Goal: Task Accomplishment & Management: Use online tool/utility

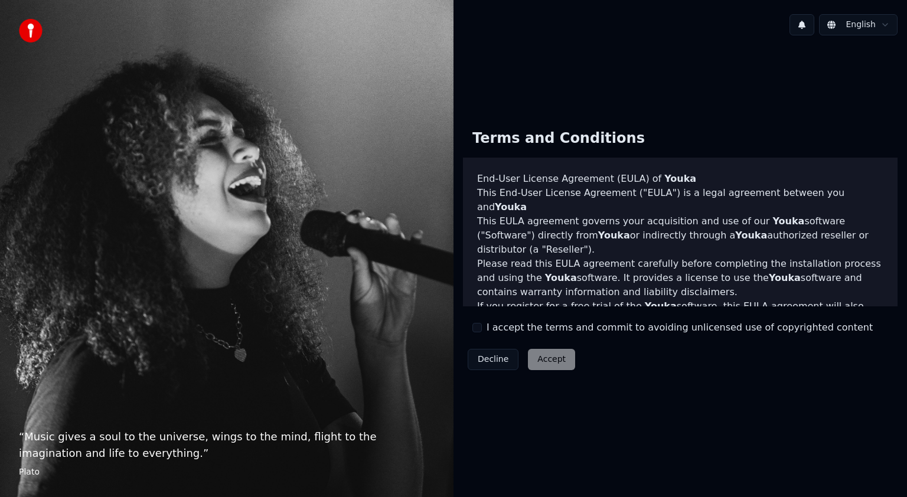
click at [480, 332] on button "I accept the terms and commit to avoiding unlicensed use of copyrighted content" at bounding box center [477, 327] width 9 height 9
click at [551, 360] on button "Accept" at bounding box center [551, 359] width 47 height 21
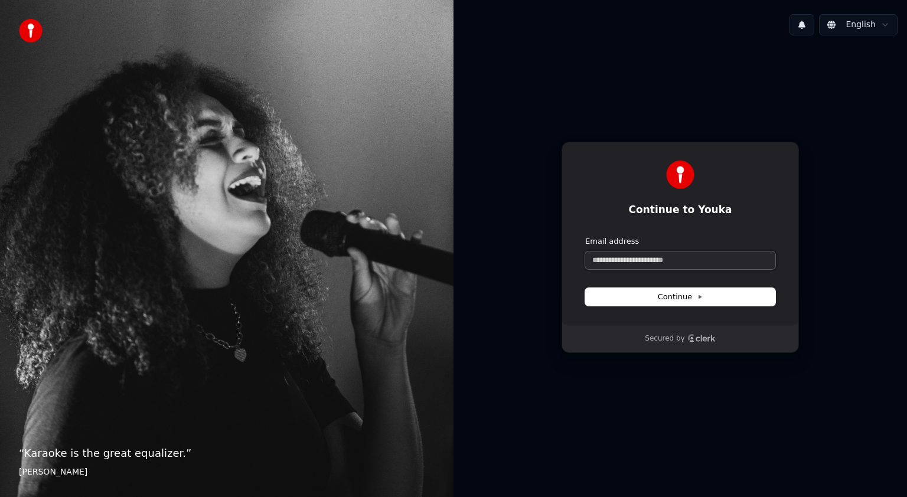
click at [641, 258] on input "Email address" at bounding box center [680, 261] width 190 height 18
type input "*"
click at [585, 236] on button "submit" at bounding box center [585, 236] width 0 height 0
type input "**********"
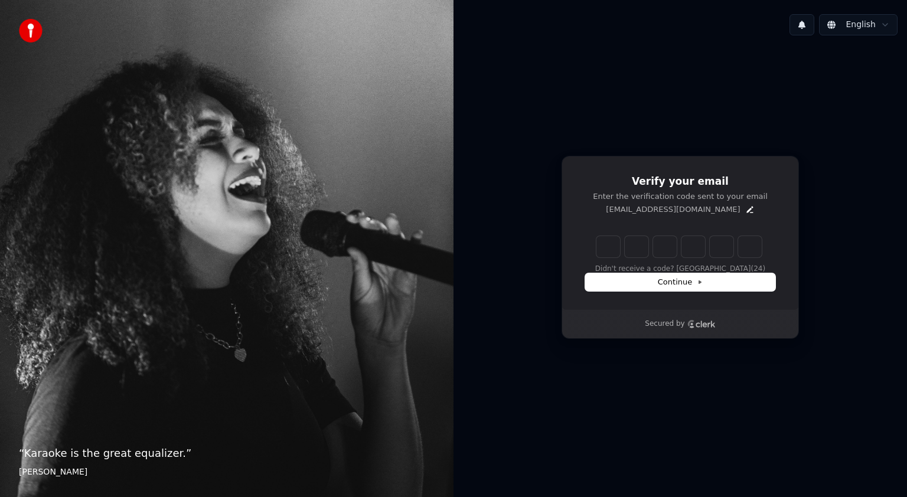
type input "*"
type input "**"
type input "*"
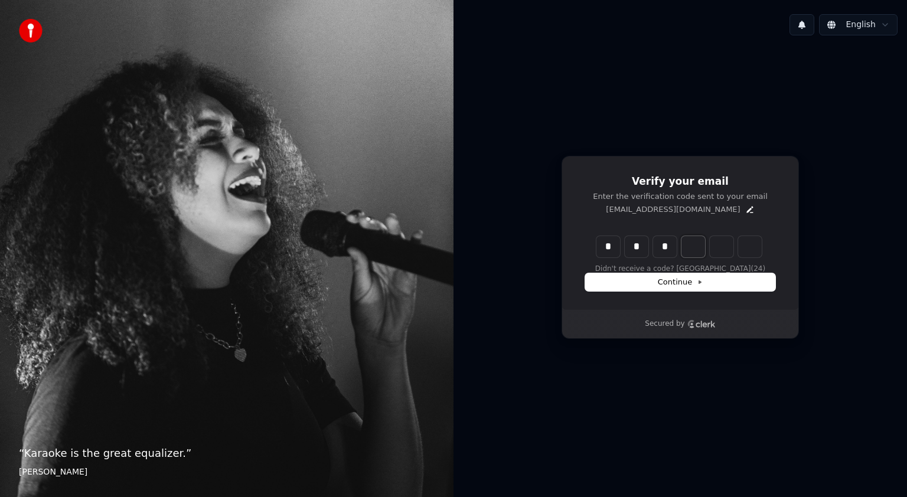
type input "***"
type input "*"
type input "****"
type input "*"
type input "******"
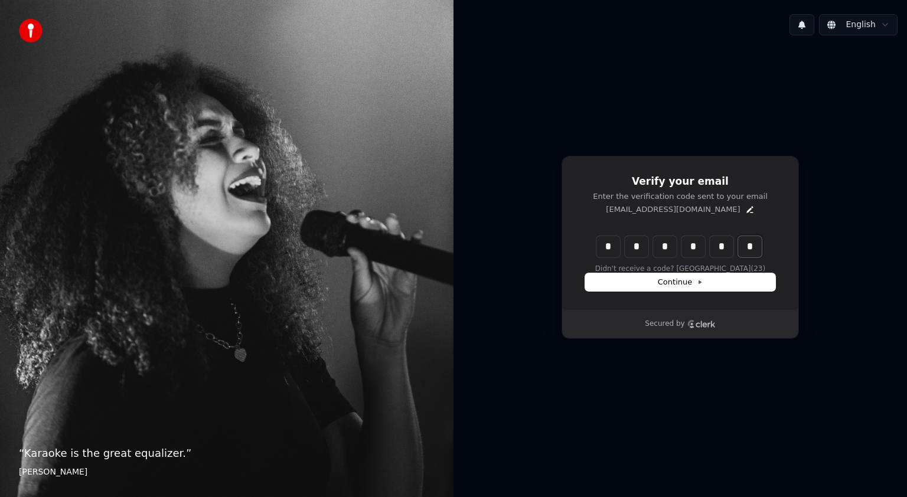
type input "*"
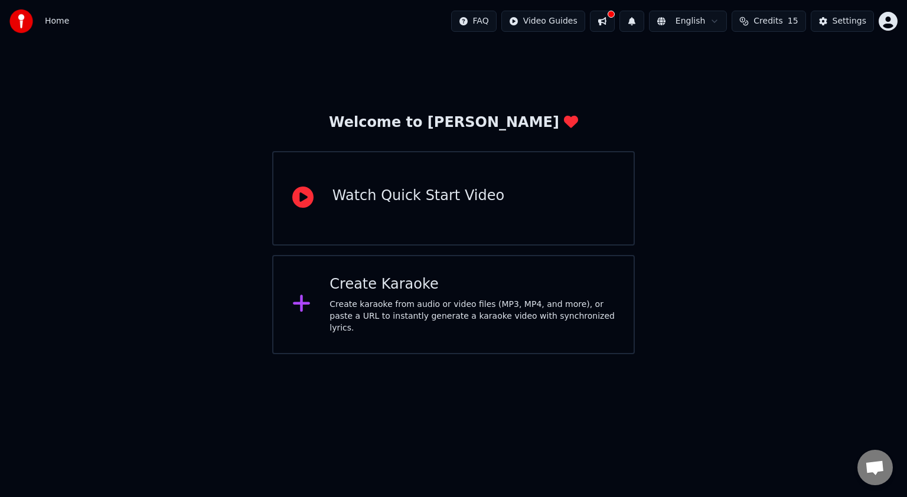
click at [416, 292] on div "Create Karaoke" at bounding box center [472, 284] width 285 height 19
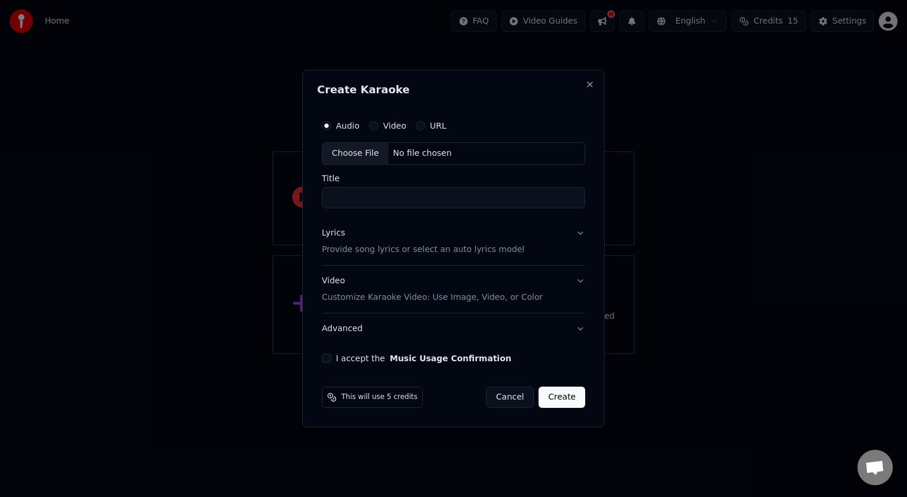
click at [393, 128] on label "Video" at bounding box center [394, 126] width 23 height 8
click at [379, 128] on button "Video" at bounding box center [373, 125] width 9 height 9
click at [422, 123] on button "URL" at bounding box center [420, 125] width 9 height 9
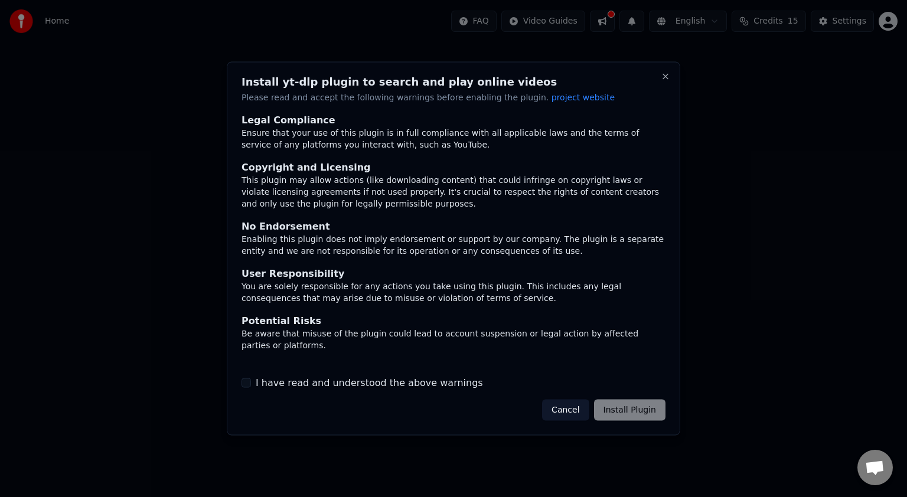
click at [634, 413] on div "Cancel Install Plugin" at bounding box center [603, 409] width 123 height 21
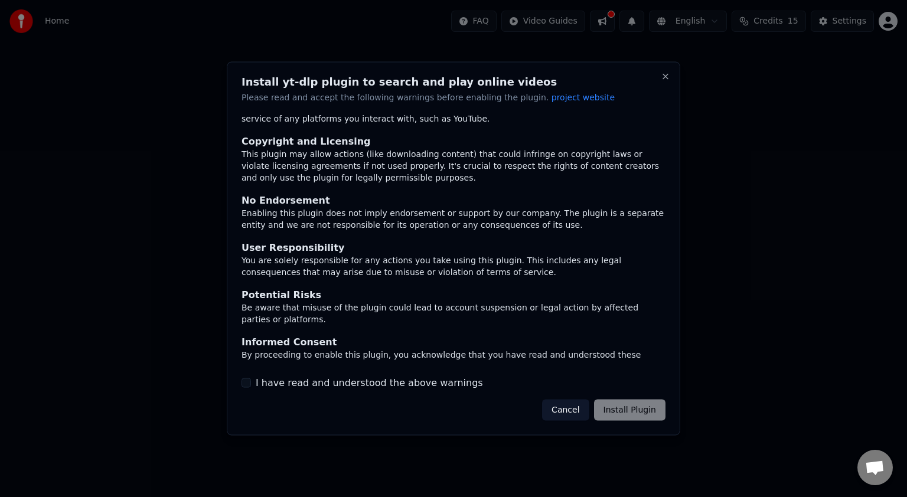
scroll to position [37, 0]
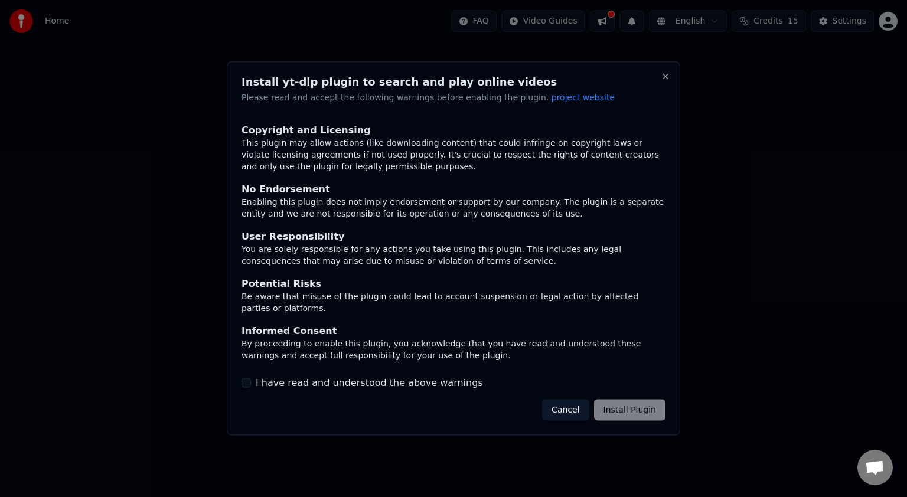
drag, startPoint x: 334, startPoint y: 385, endPoint x: 348, endPoint y: 382, distance: 14.5
click at [336, 384] on label "I have read and understood the above warnings" at bounding box center [369, 383] width 227 height 14
drag, startPoint x: 367, startPoint y: 380, endPoint x: 295, endPoint y: 382, distance: 72.7
click at [362, 380] on label "I have read and understood the above warnings" at bounding box center [369, 383] width 227 height 14
click at [266, 382] on label "I have read and understood the above warnings" at bounding box center [369, 383] width 227 height 14
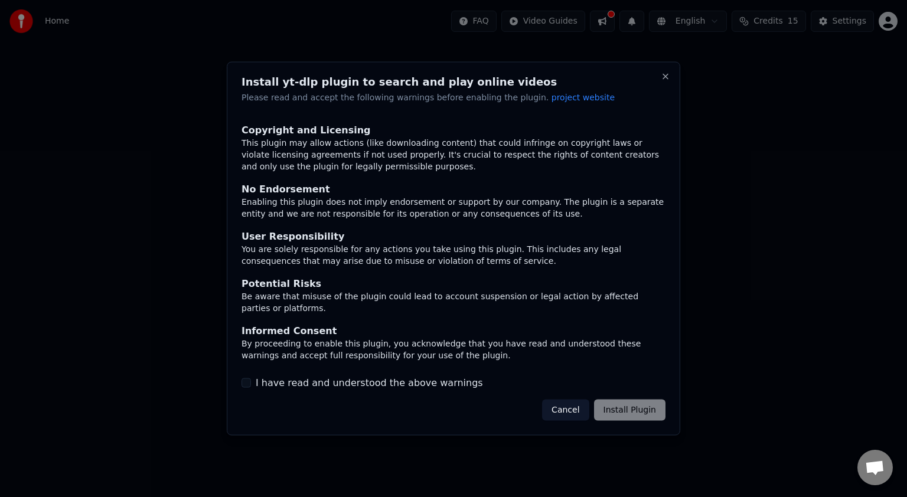
click at [251, 382] on button "I have read and understood the above warnings" at bounding box center [246, 382] width 9 height 9
click at [630, 416] on button "Install Plugin" at bounding box center [629, 409] width 71 height 21
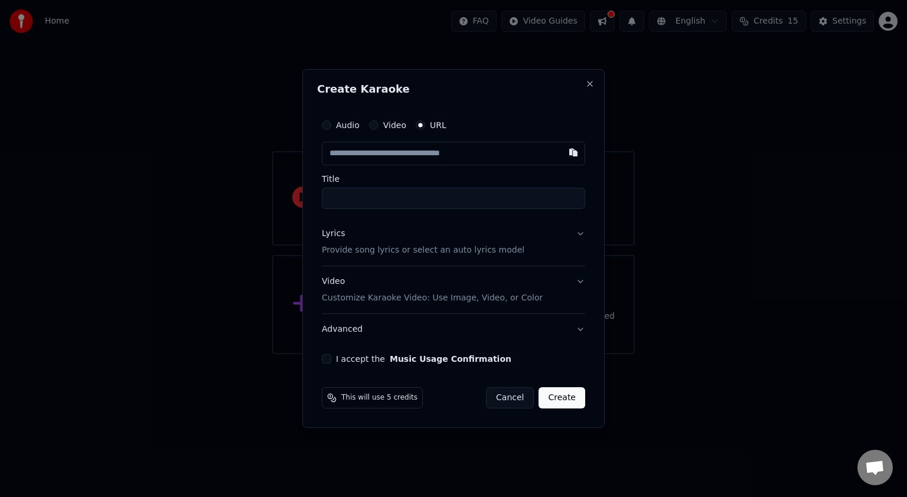
click at [429, 155] on input "text" at bounding box center [453, 154] width 263 height 24
click at [428, 198] on input "Title" at bounding box center [453, 198] width 263 height 21
click at [404, 158] on input "text" at bounding box center [453, 154] width 263 height 24
click at [406, 156] on input "text" at bounding box center [453, 154] width 263 height 24
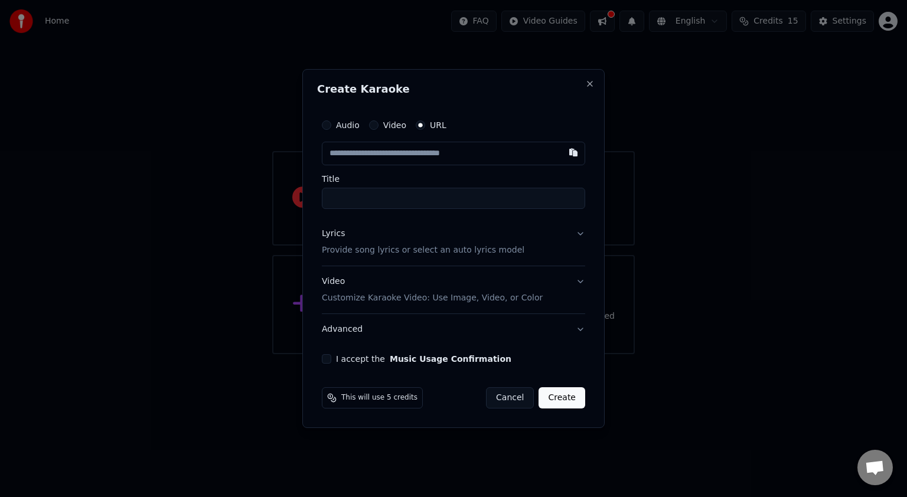
click at [389, 123] on label "Video" at bounding box center [394, 125] width 23 height 8
click at [379, 123] on button "Video" at bounding box center [373, 124] width 9 height 9
click at [332, 129] on div "Audio" at bounding box center [341, 125] width 38 height 9
click at [336, 123] on label "Audio" at bounding box center [348, 126] width 24 height 8
click at [331, 123] on button "Audio" at bounding box center [326, 125] width 9 height 9
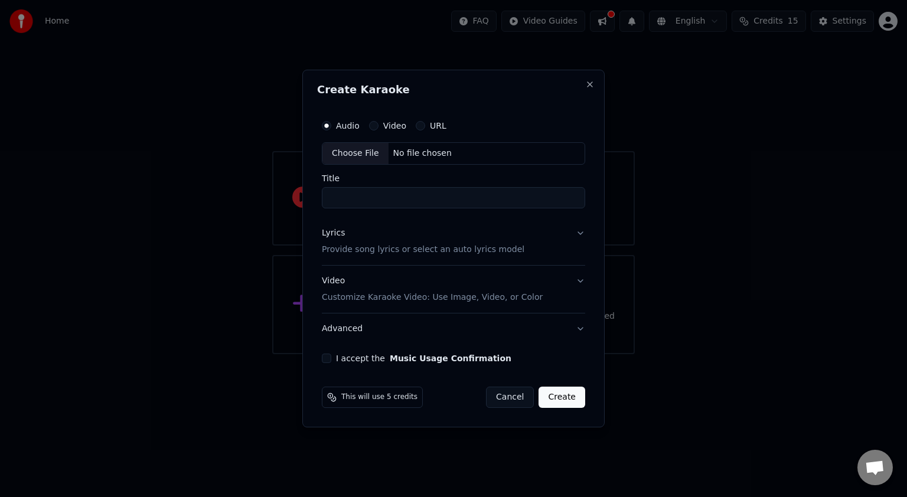
click at [439, 123] on label "URL" at bounding box center [438, 126] width 17 height 8
click at [425, 123] on button "URL" at bounding box center [420, 125] width 9 height 9
click at [418, 162] on input "text" at bounding box center [453, 154] width 263 height 24
click at [583, 149] on button "button" at bounding box center [574, 152] width 24 height 21
type input "**********"
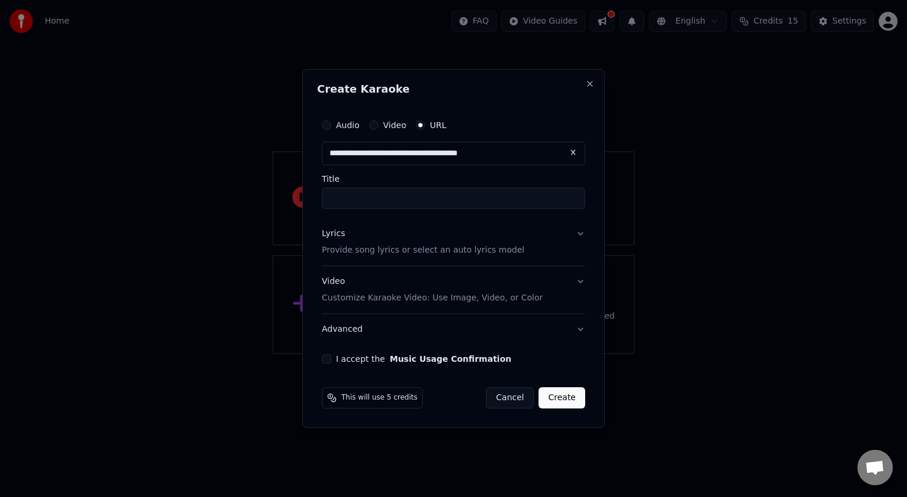
click at [568, 152] on button at bounding box center [574, 152] width 24 height 21
click at [568, 152] on button "button" at bounding box center [574, 152] width 24 height 21
type input "**********"
click at [565, 399] on button "Create" at bounding box center [562, 397] width 47 height 21
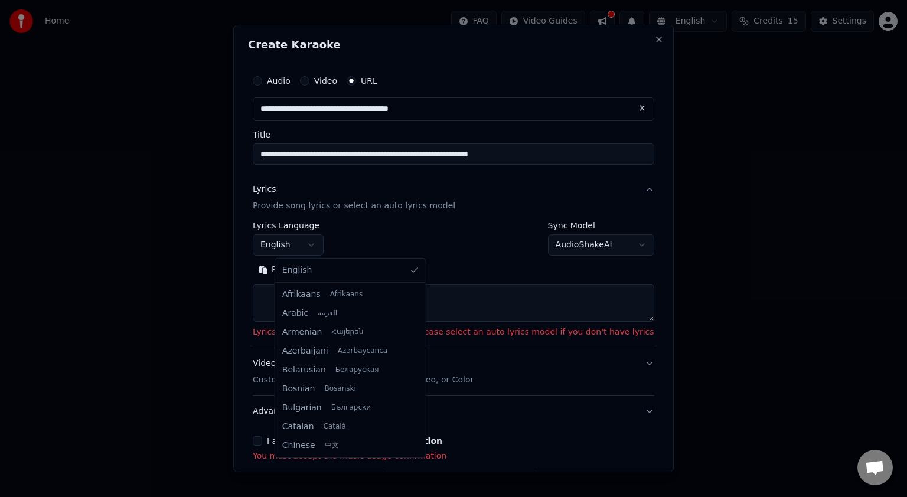
click at [323, 250] on body "**********" at bounding box center [453, 177] width 907 height 354
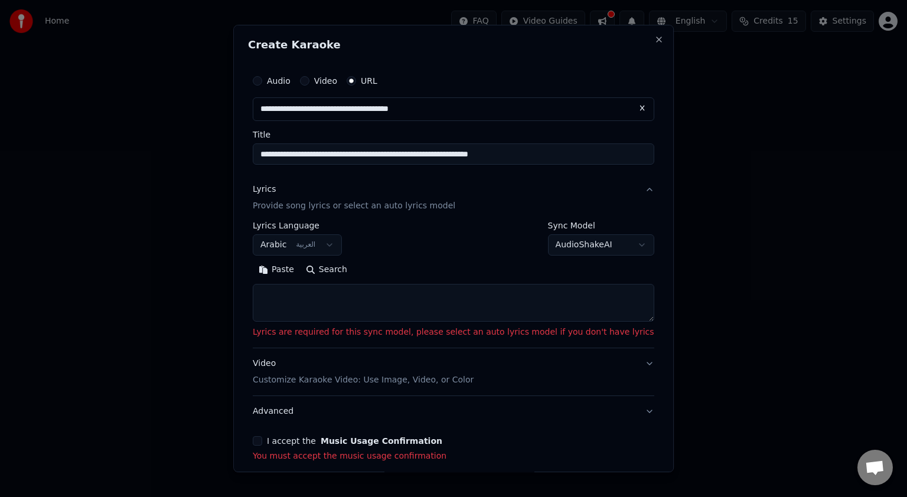
click at [481, 311] on textarea at bounding box center [454, 303] width 402 height 38
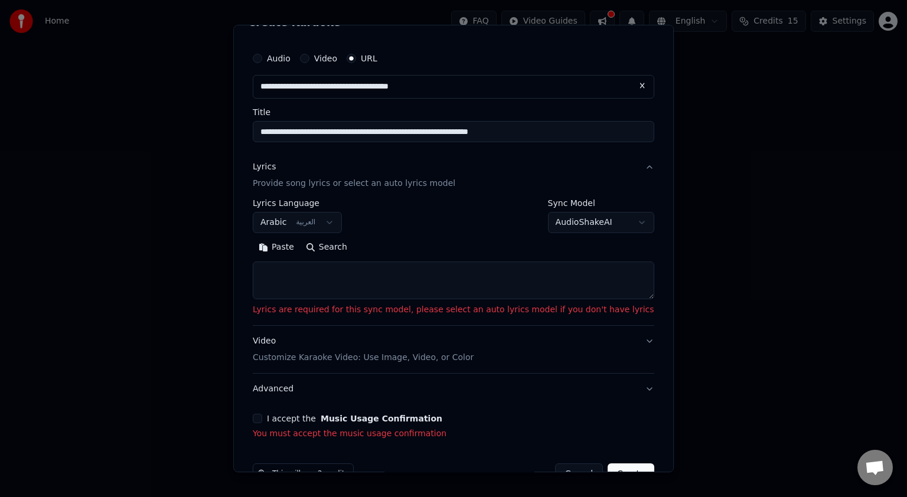
scroll to position [54, 0]
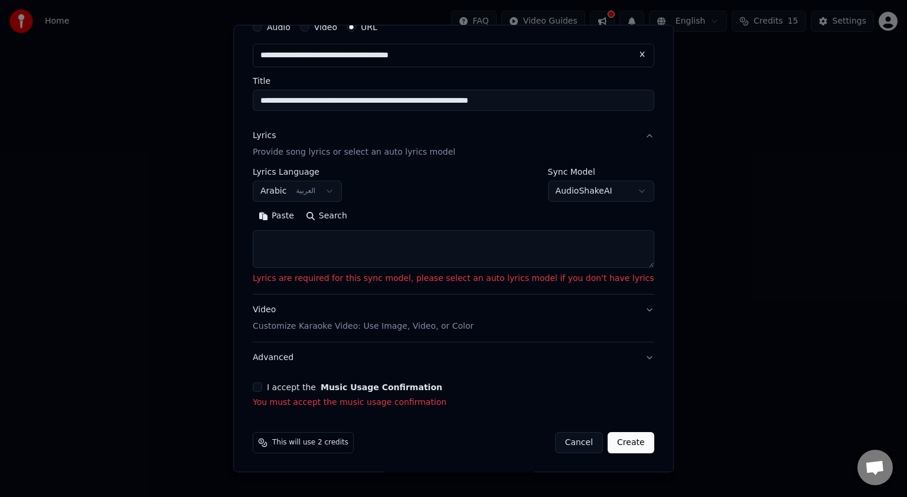
click at [291, 387] on label "I accept the Music Usage Confirmation" at bounding box center [354, 387] width 175 height 8
click at [262, 387] on button "I accept the Music Usage Confirmation" at bounding box center [257, 387] width 9 height 9
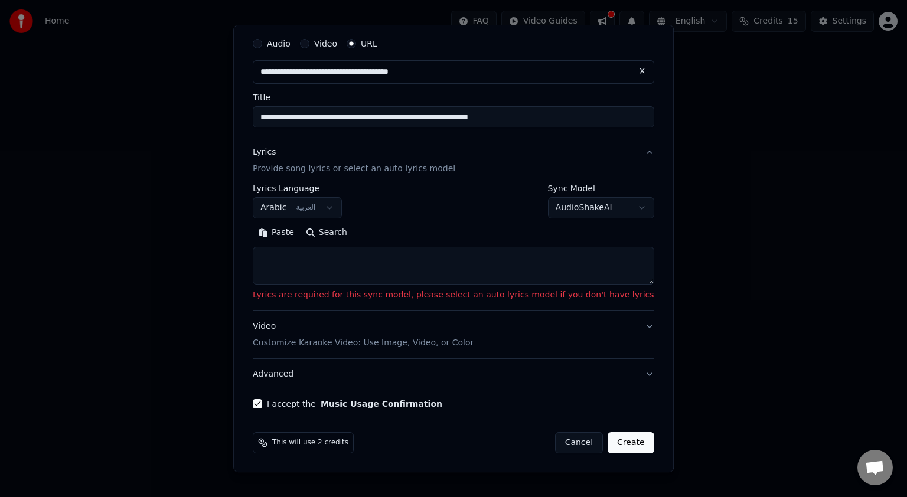
click at [608, 449] on button "Create" at bounding box center [631, 442] width 47 height 21
select select "**"
click at [608, 440] on button "Create" at bounding box center [631, 442] width 47 height 21
click at [386, 269] on textarea at bounding box center [454, 266] width 402 height 38
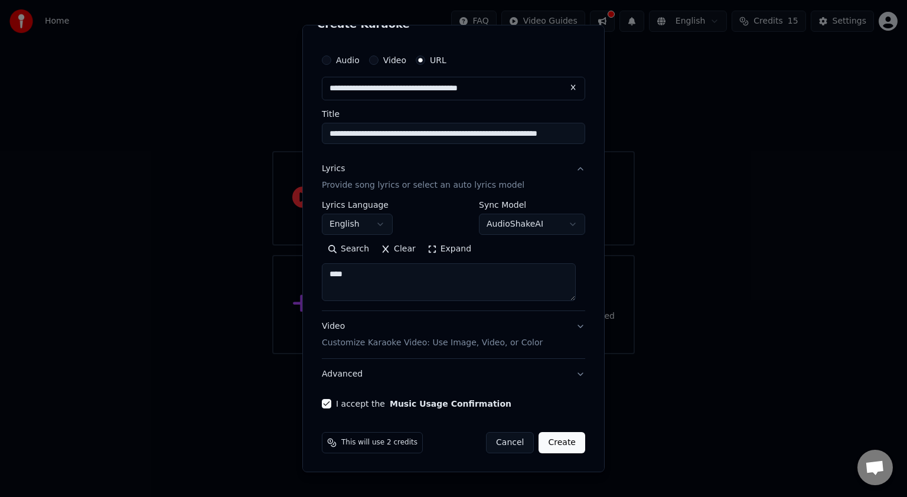
type textarea "****"
click at [552, 452] on button "Create" at bounding box center [562, 442] width 47 height 21
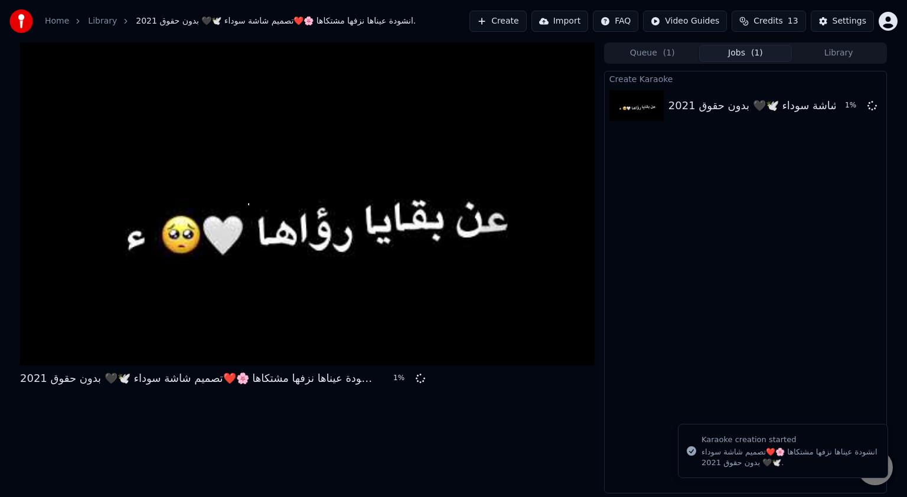
click at [385, 211] on div at bounding box center [307, 204] width 575 height 323
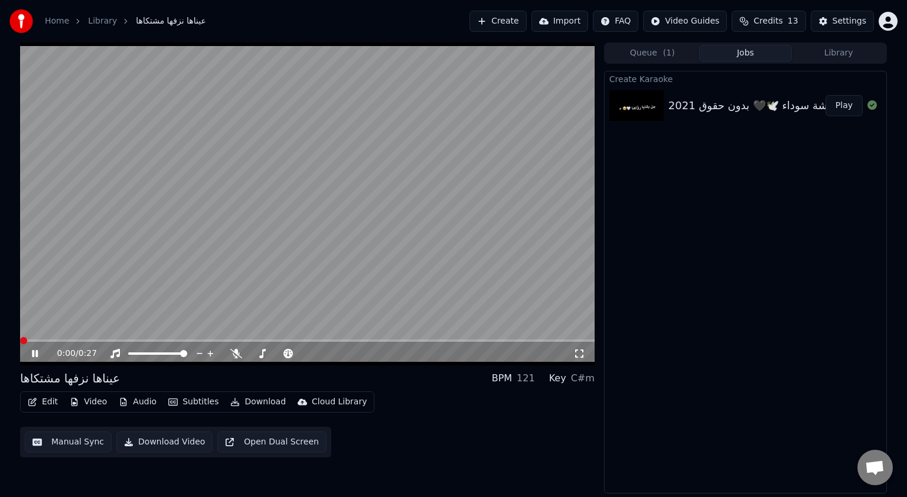
click at [20, 340] on span at bounding box center [20, 341] width 0 height 2
click at [44, 354] on icon at bounding box center [44, 353] width 28 height 9
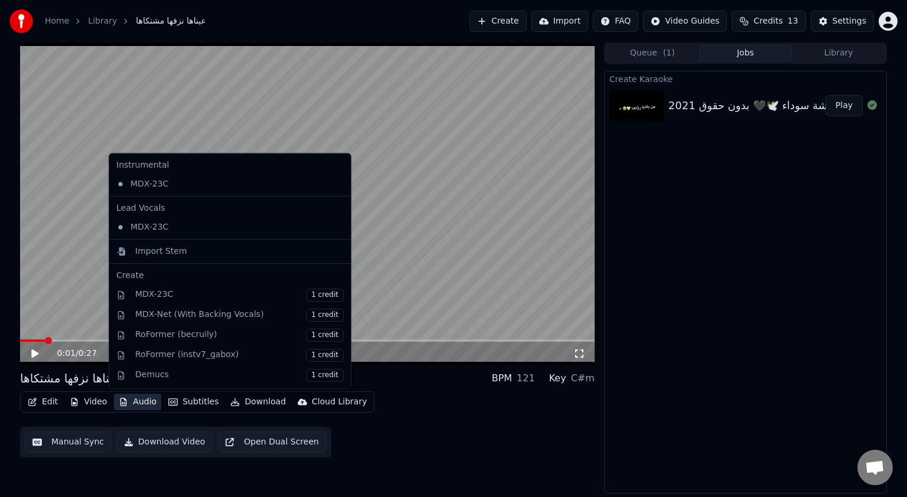
click at [125, 402] on button "Audio" at bounding box center [137, 402] width 47 height 17
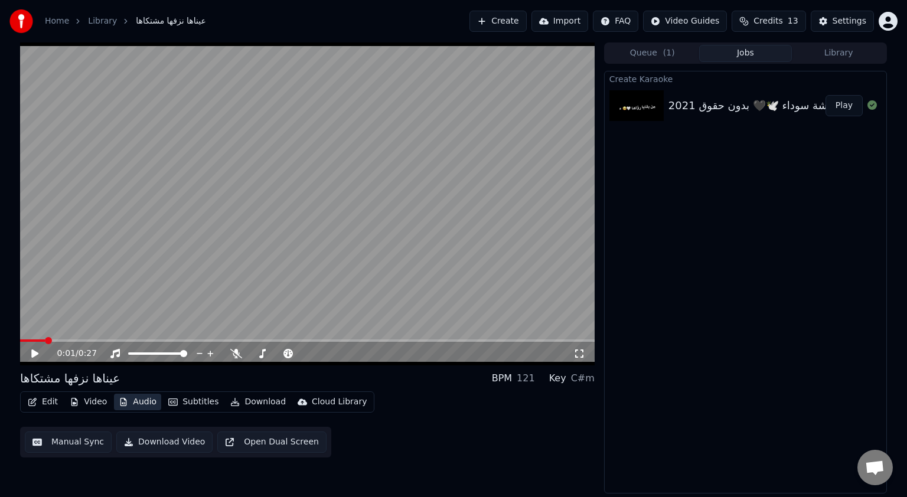
click at [125, 402] on button "Audio" at bounding box center [137, 402] width 47 height 17
click at [41, 337] on span at bounding box center [44, 340] width 7 height 7
click at [712, 109] on div "انشودة عيناها نزفها مشتكاها 🌸❤️تصميم شاشة سوداء 🕊️🖤 بدون حقوق 2021." at bounding box center [849, 105] width 360 height 17
click at [848, 100] on button "Play" at bounding box center [844, 105] width 37 height 21
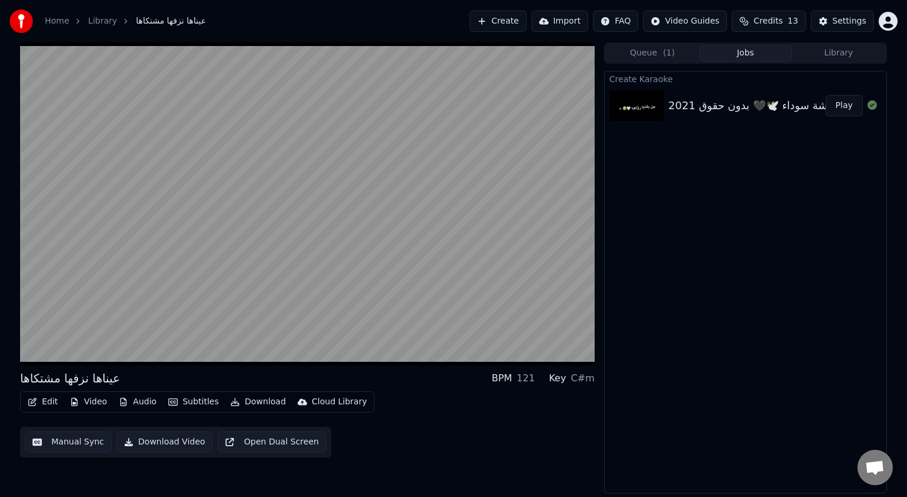
click at [670, 52] on span "( 1 )" at bounding box center [669, 53] width 12 height 12
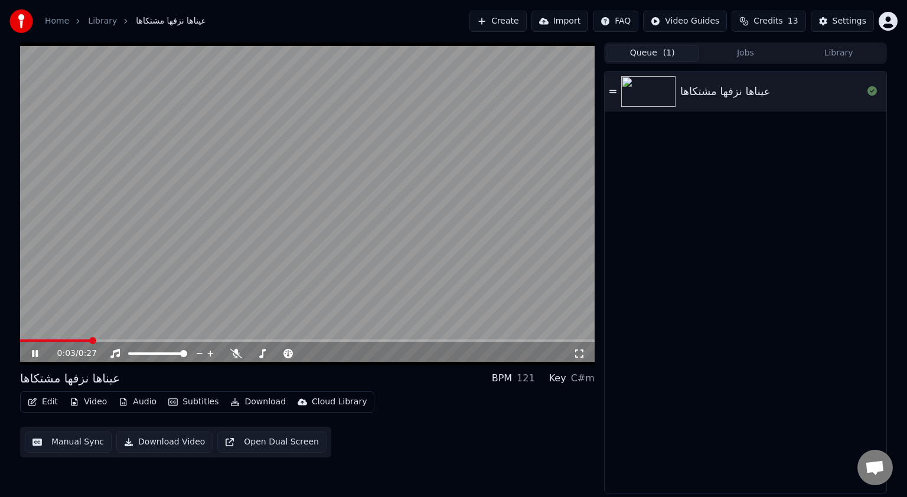
click at [449, 206] on video at bounding box center [307, 204] width 575 height 323
click at [20, 337] on span at bounding box center [23, 340] width 7 height 7
click at [228, 354] on div "0:00 / 0:27" at bounding box center [315, 354] width 516 height 12
click at [235, 354] on icon at bounding box center [236, 353] width 12 height 9
click at [40, 352] on icon at bounding box center [44, 353] width 28 height 9
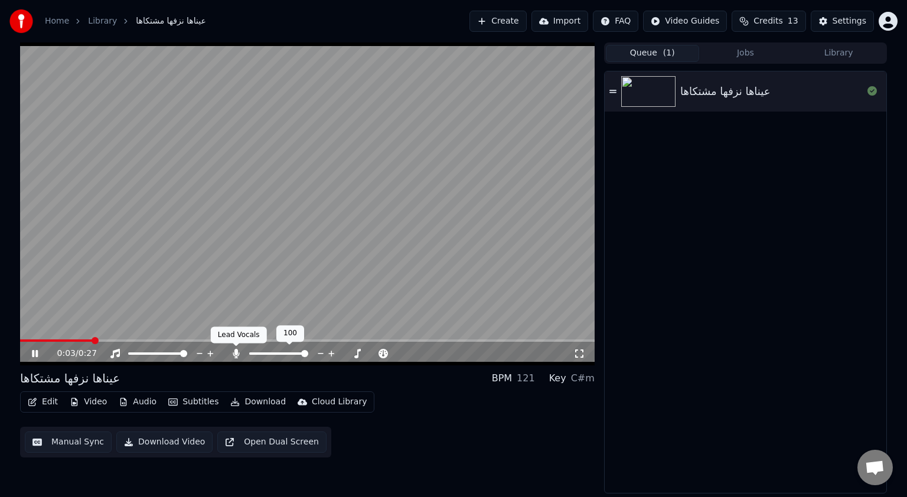
click at [237, 352] on icon at bounding box center [236, 353] width 6 height 9
click at [237, 352] on icon at bounding box center [236, 353] width 12 height 9
click at [20, 344] on span at bounding box center [23, 340] width 7 height 7
click at [37, 350] on icon at bounding box center [44, 353] width 28 height 9
click at [20, 343] on span at bounding box center [23, 340] width 7 height 7
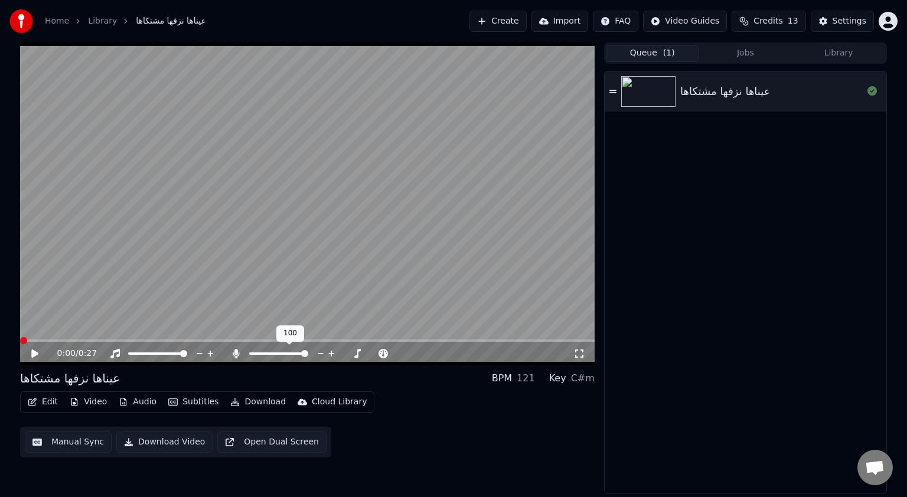
click at [524, 21] on button "Create" at bounding box center [498, 21] width 57 height 21
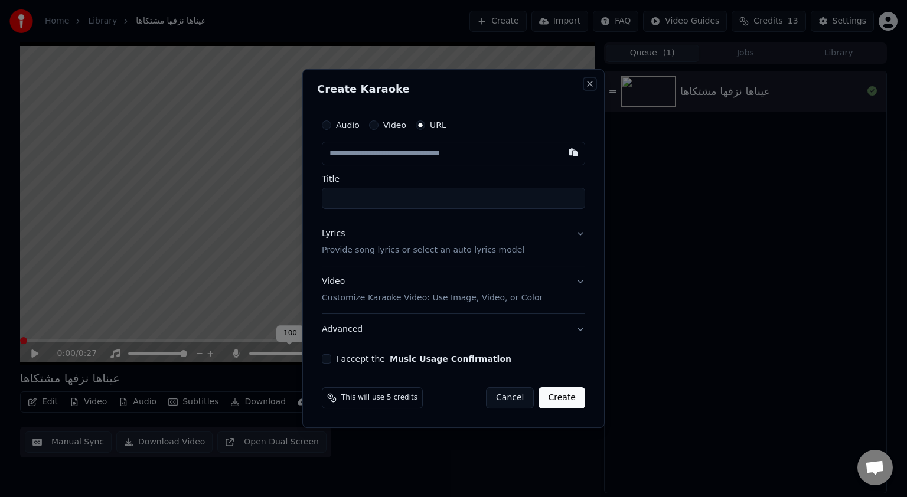
click at [588, 82] on button "Close" at bounding box center [589, 83] width 9 height 9
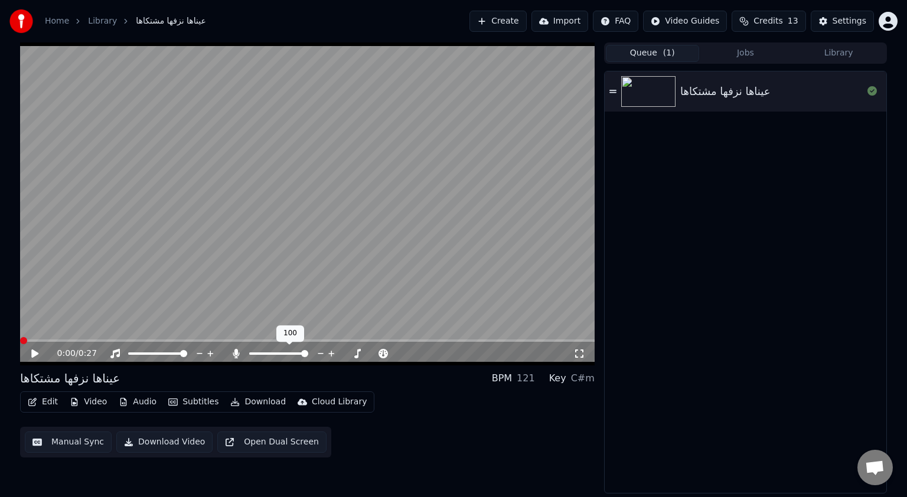
click at [527, 17] on button "Create" at bounding box center [498, 21] width 57 height 21
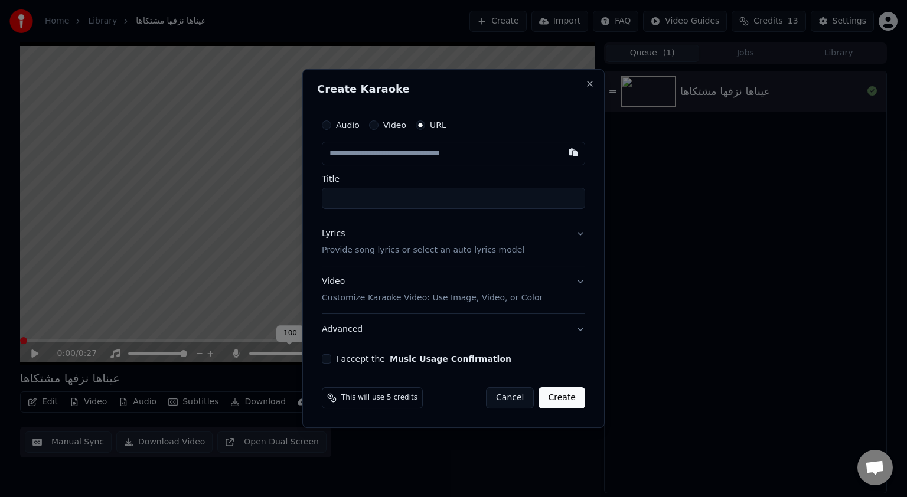
click at [326, 123] on button "Audio" at bounding box center [326, 124] width 9 height 9
click at [525, 402] on button "Cancel" at bounding box center [510, 397] width 48 height 21
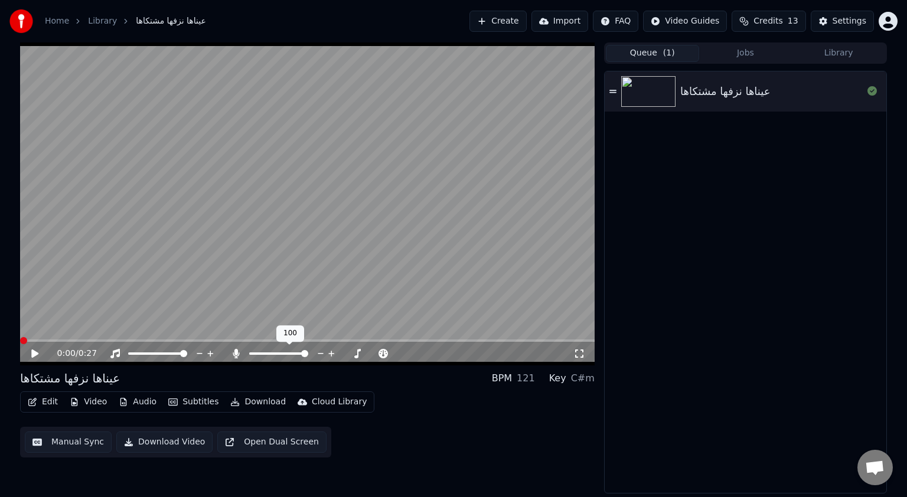
click at [520, 19] on button "Create" at bounding box center [498, 21] width 57 height 21
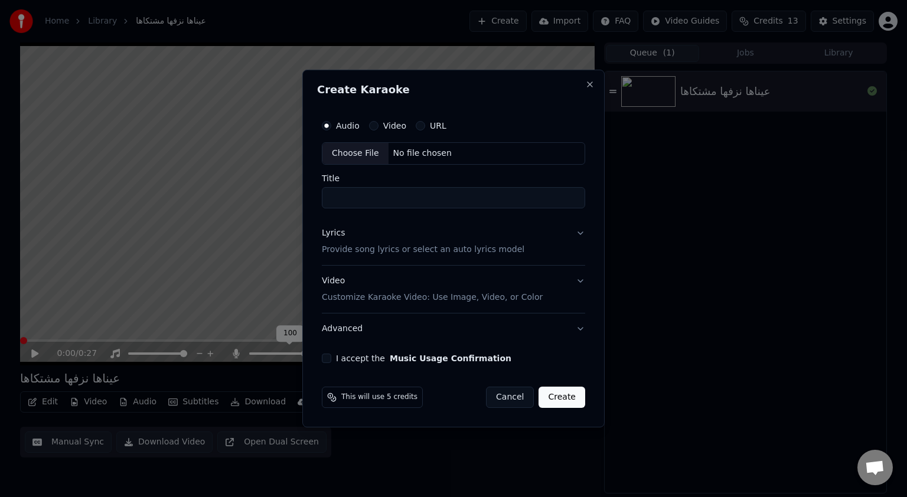
click at [404, 150] on div "No file chosen" at bounding box center [423, 154] width 68 height 12
click at [357, 150] on div "Choose File" at bounding box center [356, 153] width 66 height 21
click at [594, 83] on button "Close" at bounding box center [589, 84] width 9 height 9
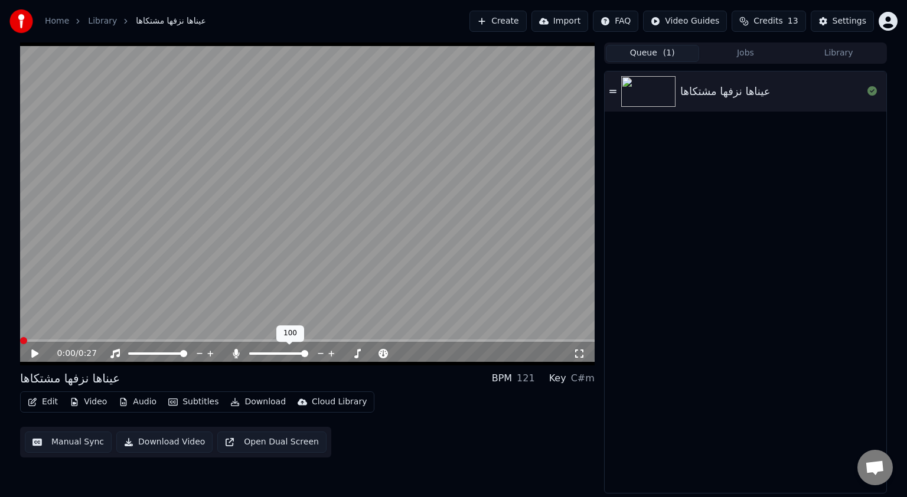
click at [56, 19] on link "Home" at bounding box center [57, 21] width 24 height 12
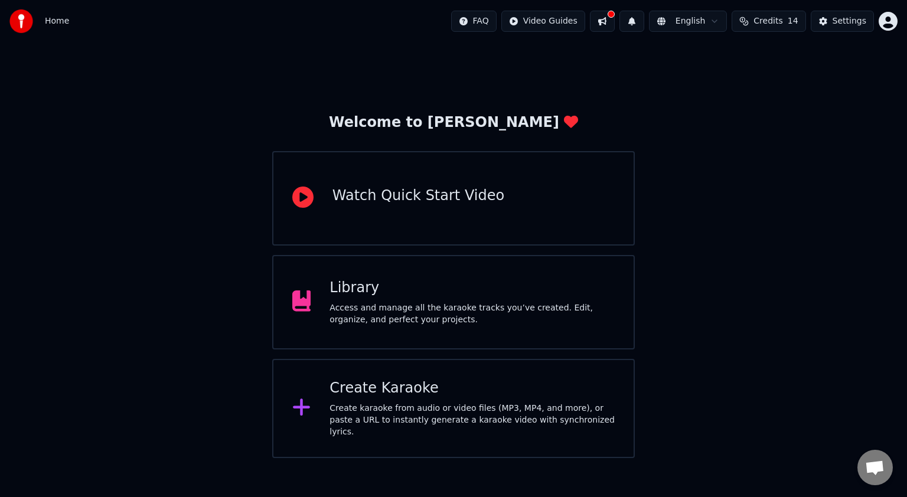
click at [437, 187] on div "Watch Quick Start Video" at bounding box center [419, 196] width 172 height 19
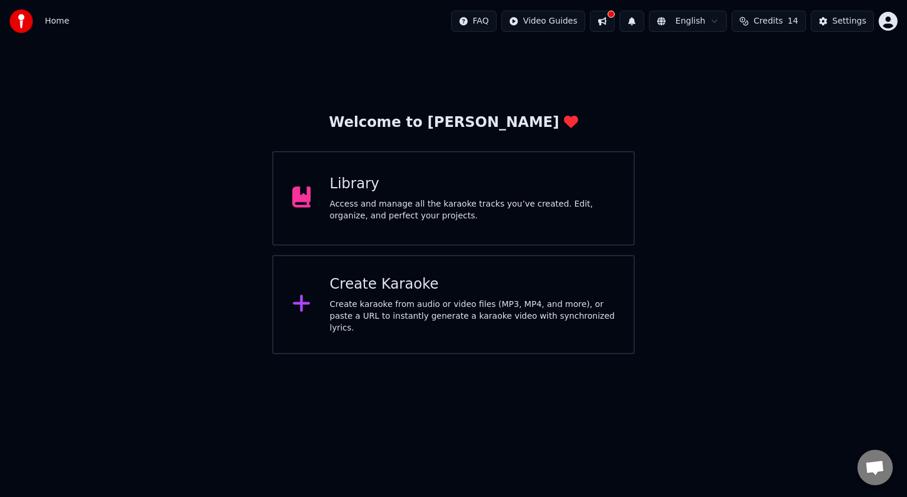
click at [777, 21] on span "Credits" at bounding box center [768, 21] width 29 height 12
click at [780, 249] on div "Welcome to Youka Library Access and manage all the karaoke tracks you’ve create…" at bounding box center [453, 199] width 907 height 312
click at [404, 294] on div "Create Karaoke" at bounding box center [472, 284] width 285 height 19
click at [571, 317] on div "Create karaoke from audio or video files (MP3, MP4, and more), or paste a URL t…" at bounding box center [472, 316] width 285 height 35
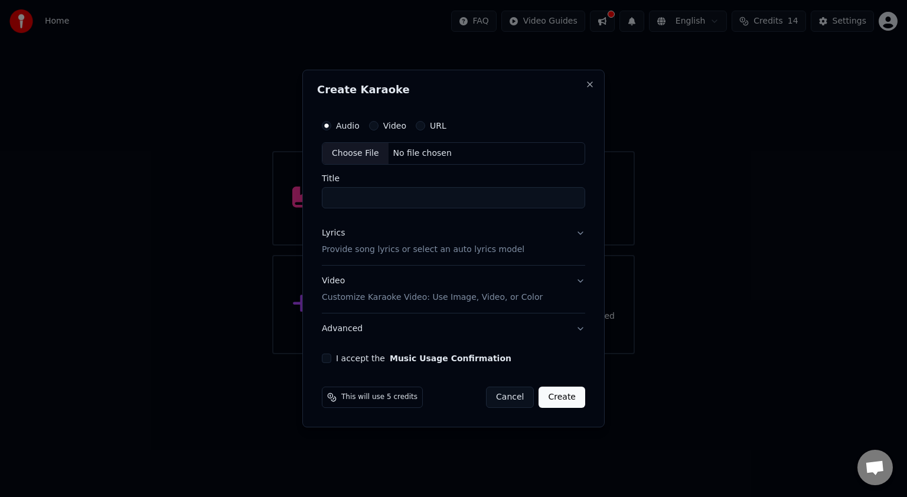
click at [575, 282] on button "Video Customize Karaoke Video: Use Image, Video, or Color" at bounding box center [453, 289] width 263 height 47
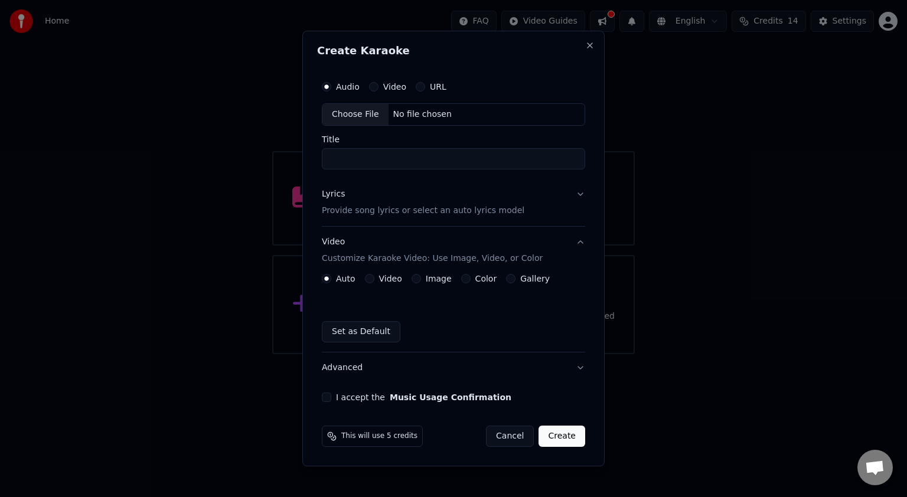
click at [579, 190] on button "Lyrics Provide song lyrics or select an auto lyrics model" at bounding box center [453, 202] width 263 height 47
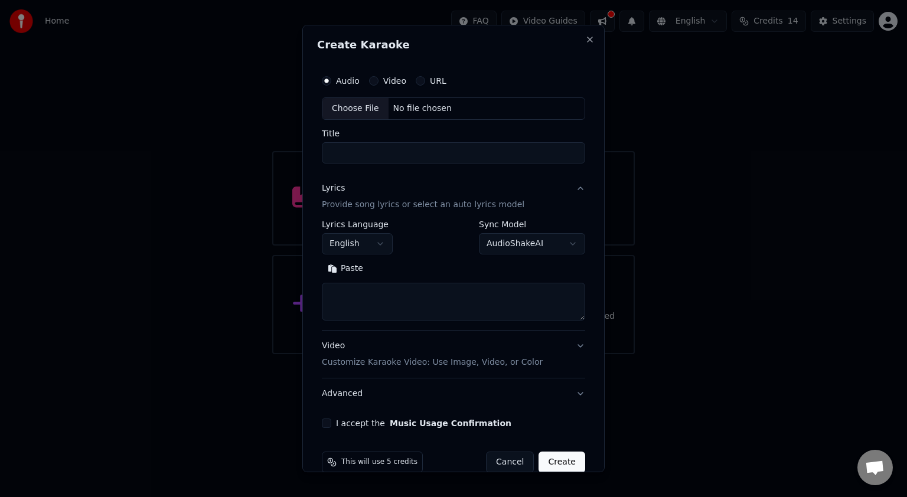
click at [395, 81] on label "Video" at bounding box center [394, 81] width 23 height 8
click at [379, 81] on button "Video" at bounding box center [373, 80] width 9 height 9
click at [416, 78] on button "URL" at bounding box center [420, 80] width 9 height 9
click at [395, 82] on label "Video" at bounding box center [394, 81] width 23 height 8
click at [379, 82] on button "Video" at bounding box center [373, 80] width 9 height 9
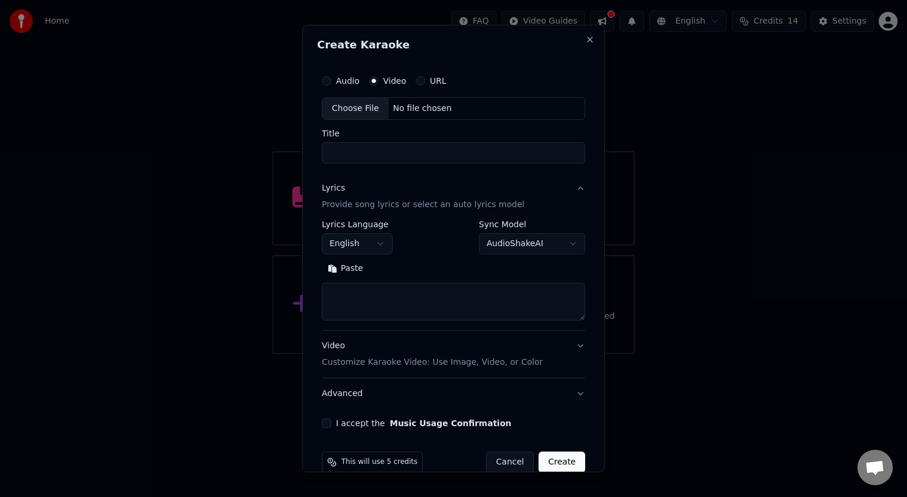
click at [331, 81] on button "Audio" at bounding box center [326, 80] width 9 height 9
click at [432, 77] on label "URL" at bounding box center [438, 81] width 17 height 8
click at [425, 76] on button "URL" at bounding box center [420, 80] width 9 height 9
click at [565, 106] on button "button" at bounding box center [574, 107] width 24 height 21
type input "**********"
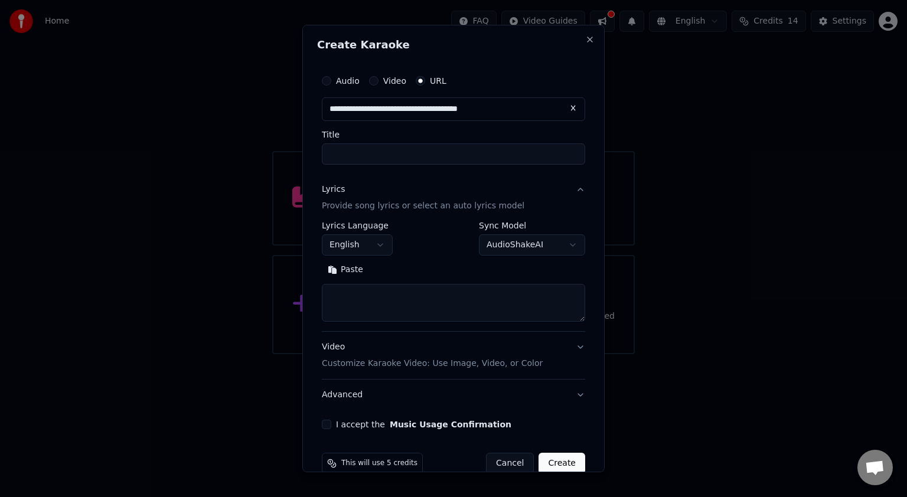
type input "**********"
click at [521, 245] on body "**********" at bounding box center [453, 177] width 907 height 354
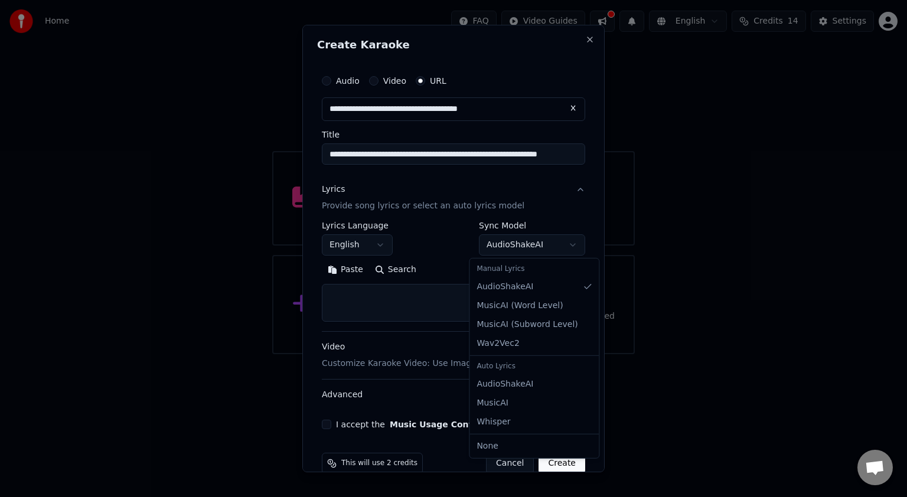
select select "**********"
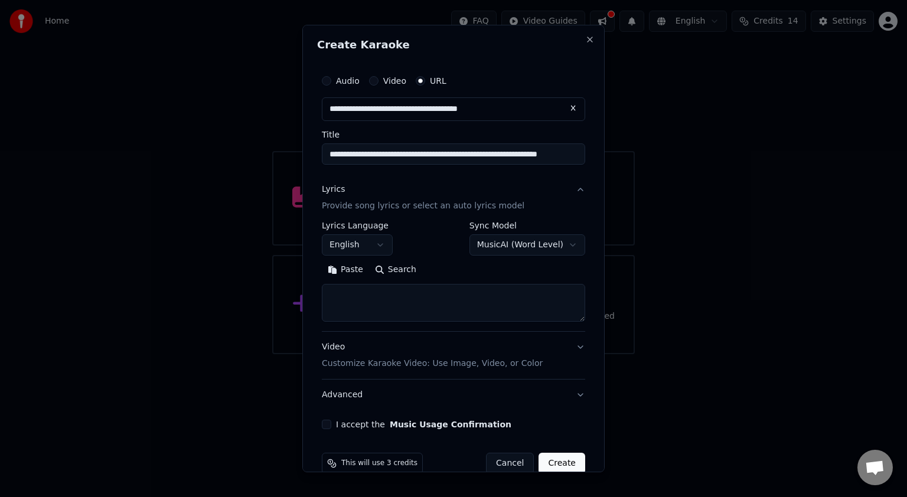
click at [484, 331] on div "**********" at bounding box center [453, 277] width 263 height 110
click at [473, 312] on textarea at bounding box center [453, 303] width 263 height 38
type textarea "****"
click at [560, 459] on button "Create" at bounding box center [562, 463] width 47 height 21
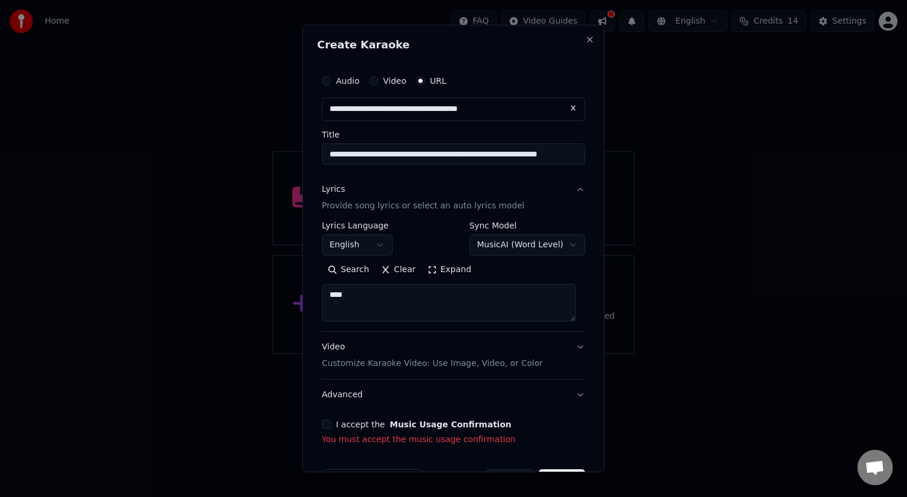
drag, startPoint x: 480, startPoint y: 434, endPoint x: 465, endPoint y: 432, distance: 14.3
click at [481, 432] on div "I accept the Music Usage Confirmation You must accept the music usage confirmat…" at bounding box center [453, 433] width 263 height 26
click at [454, 432] on div "I accept the Music Usage Confirmation You must accept the music usage confirmat…" at bounding box center [453, 433] width 263 height 26
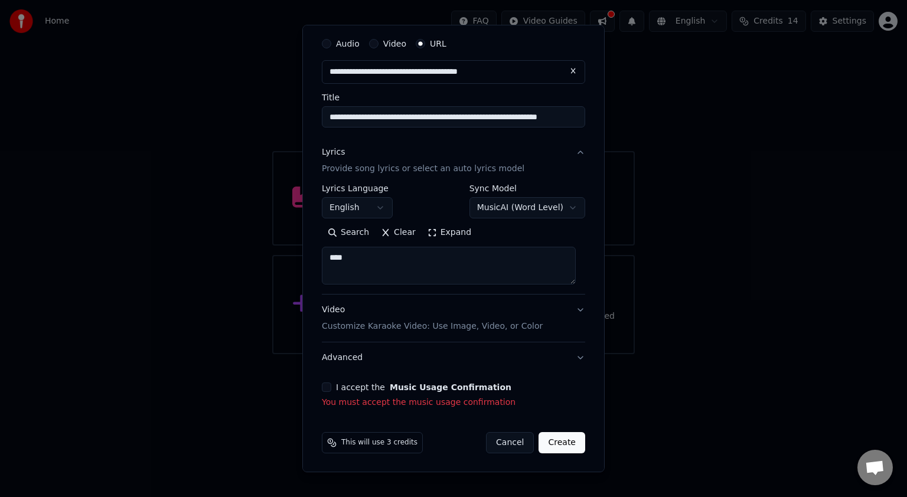
click at [328, 386] on button "I accept the Music Usage Confirmation" at bounding box center [326, 387] width 9 height 9
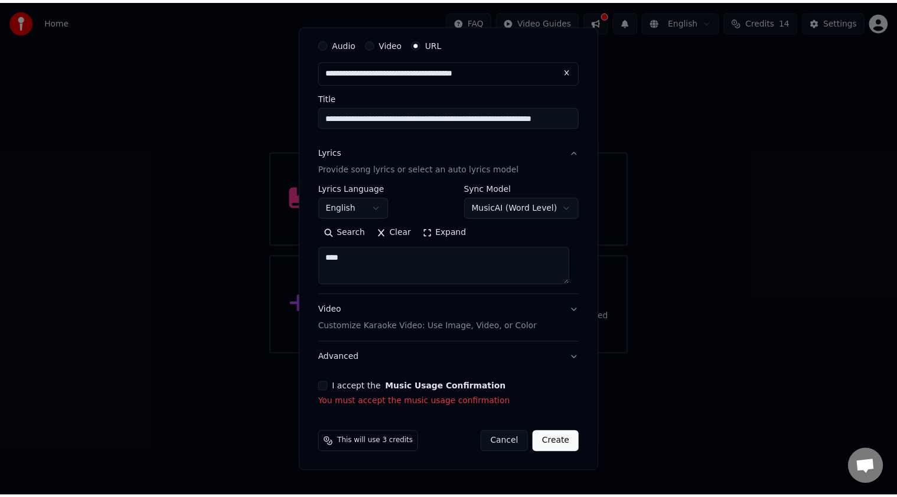
scroll to position [21, 0]
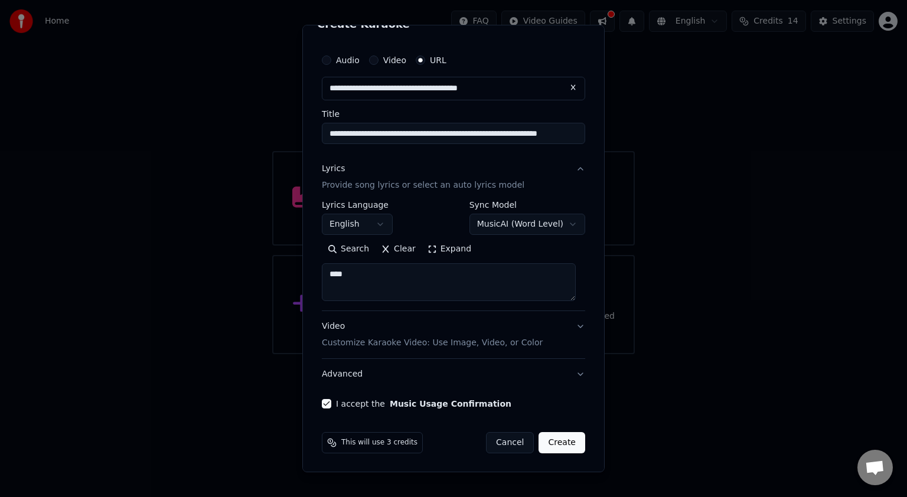
click at [545, 445] on button "Create" at bounding box center [562, 442] width 47 height 21
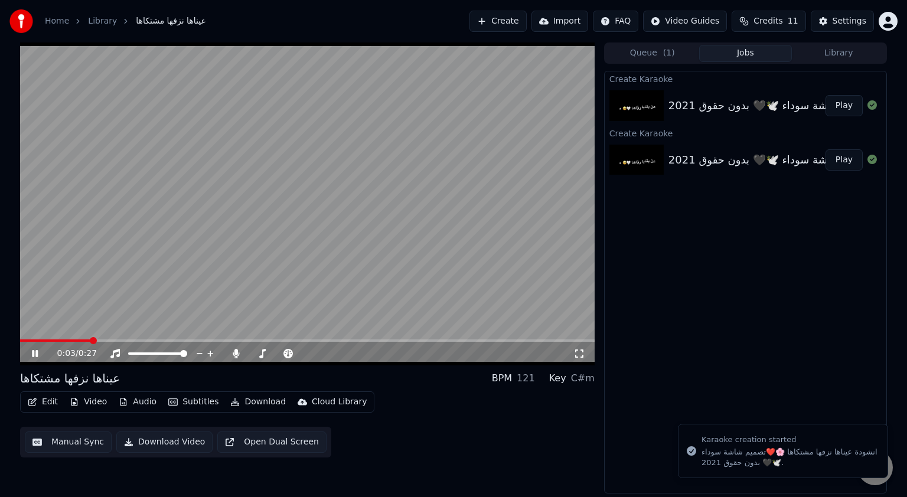
click at [298, 220] on video at bounding box center [307, 204] width 575 height 323
click at [253, 444] on button "Open Dual Screen" at bounding box center [271, 442] width 109 height 21
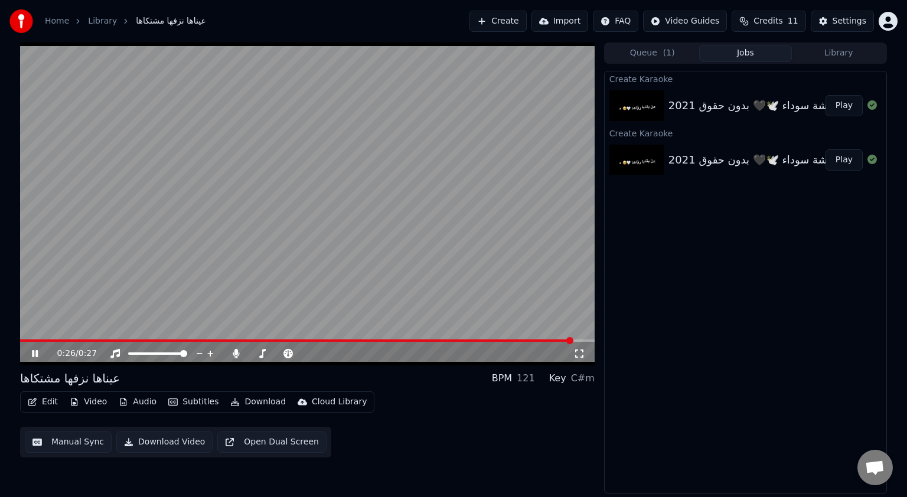
click at [831, 54] on button "Library" at bounding box center [838, 53] width 93 height 17
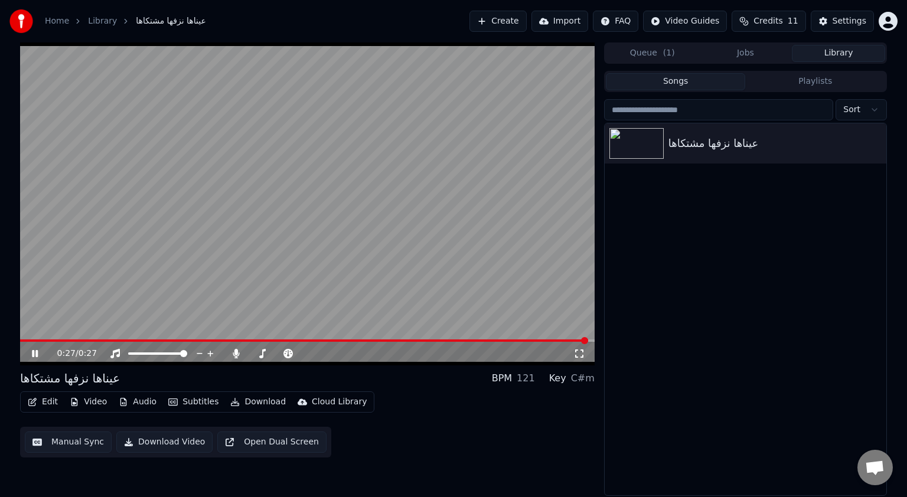
click at [646, 54] on button "Queue ( 1 )" at bounding box center [652, 53] width 93 height 17
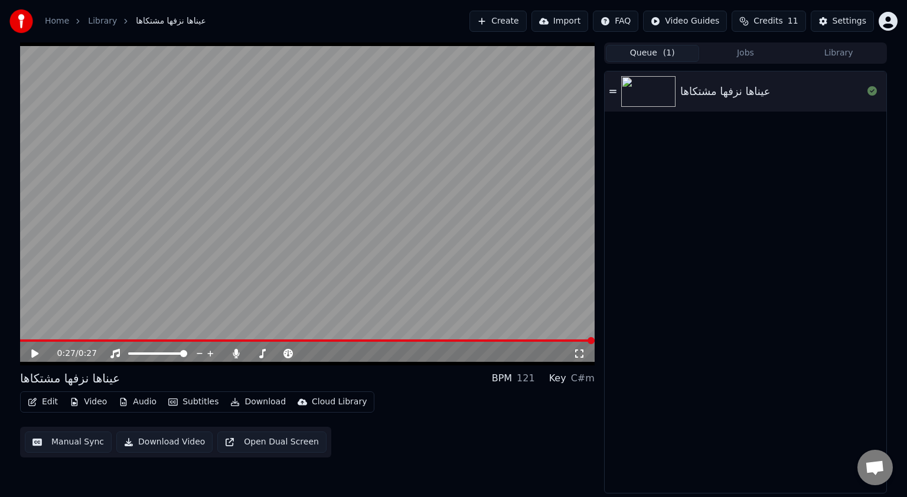
click at [682, 102] on div "عيناها نزفها مشتكاها" at bounding box center [746, 91] width 282 height 40
click at [611, 90] on icon at bounding box center [613, 91] width 7 height 8
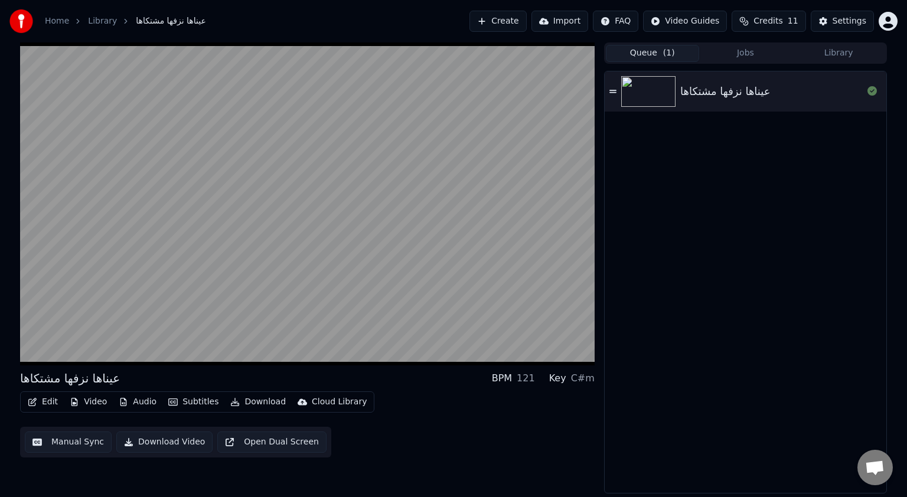
click at [617, 92] on div "عيناها نزفها مشتكاها" at bounding box center [746, 91] width 282 height 40
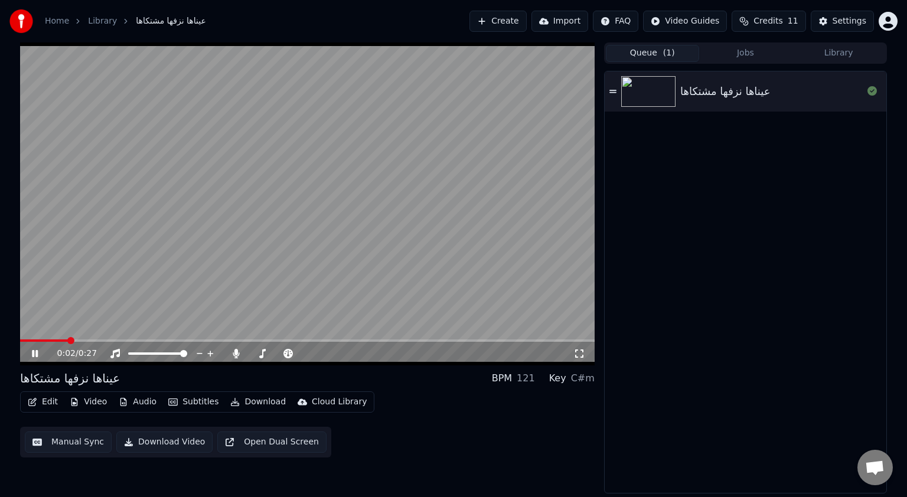
click at [331, 221] on video at bounding box center [307, 204] width 575 height 323
click at [534, 373] on div "121" at bounding box center [526, 379] width 18 height 14
click at [191, 402] on button "Subtitles" at bounding box center [194, 402] width 60 height 17
click at [173, 441] on button "Download Video" at bounding box center [164, 442] width 96 height 21
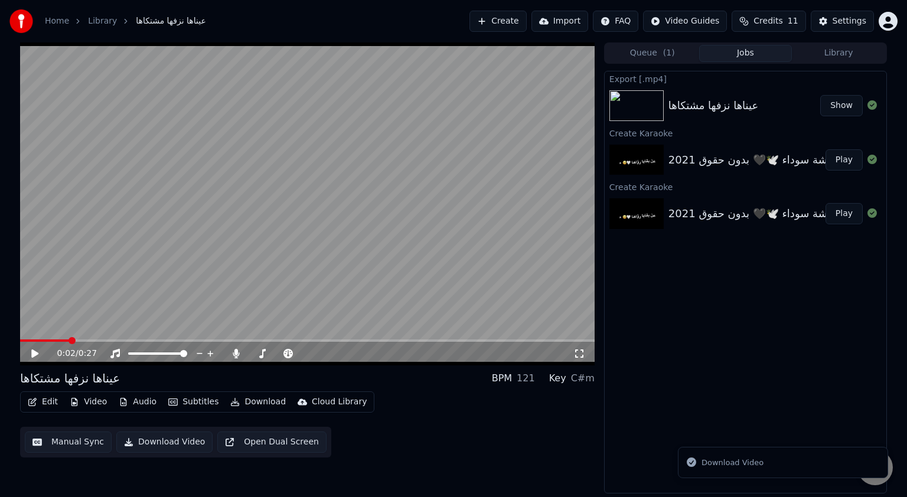
click at [80, 439] on button "Manual Sync" at bounding box center [68, 442] width 87 height 21
